Goal: Task Accomplishment & Management: Manage account settings

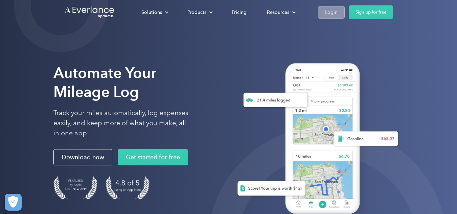
click at [321, 13] on link "Login" at bounding box center [331, 12] width 27 height 13
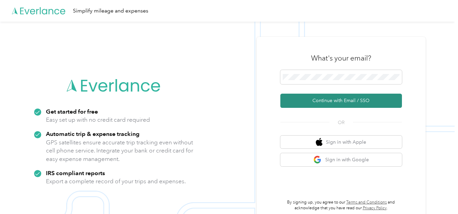
click at [343, 102] on button "Continue with Email / SSO" at bounding box center [342, 101] width 122 height 14
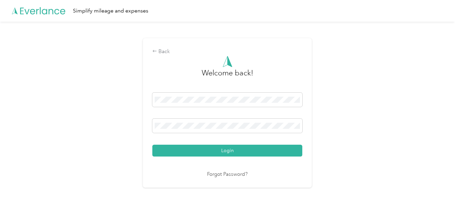
click at [231, 149] on button "Login" at bounding box center [227, 151] width 150 height 12
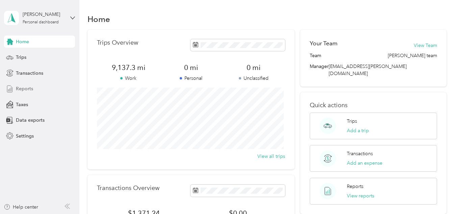
click at [33, 86] on div "Reports" at bounding box center [39, 89] width 71 height 12
